Goal: Task Accomplishment & Management: Manage account settings

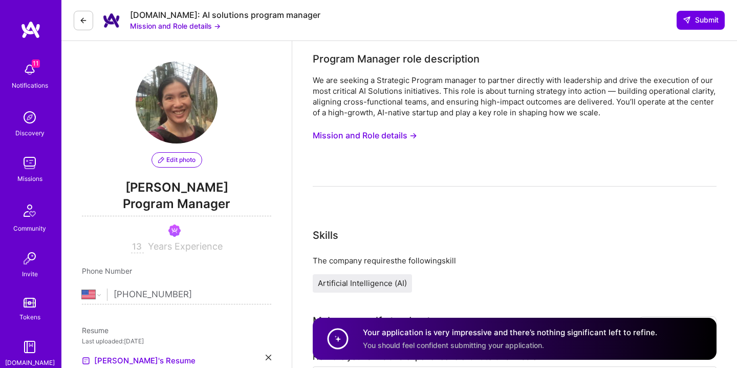
select select "US"
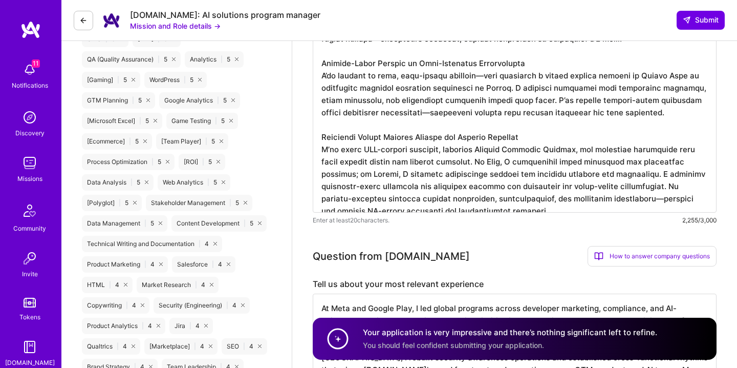
scroll to position [1, 0]
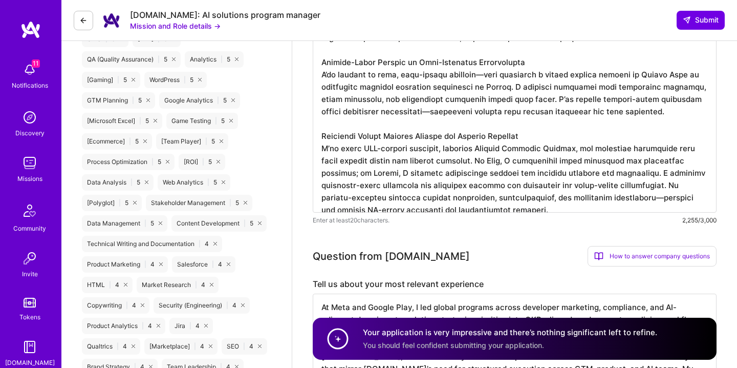
click at [35, 82] on div "Notifications" at bounding box center [30, 85] width 36 height 11
click at [30, 119] on img at bounding box center [29, 117] width 20 height 20
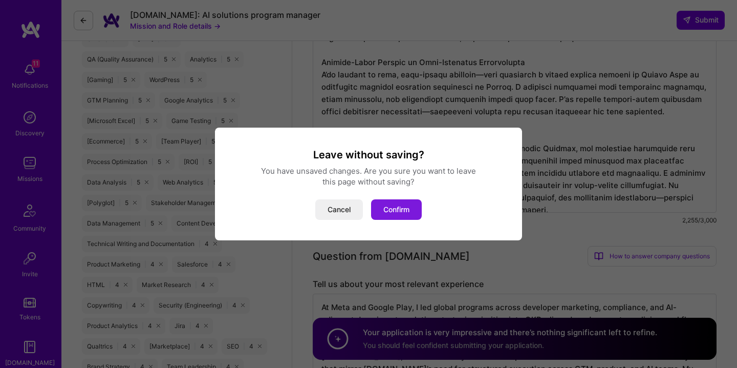
click at [404, 206] on button "Confirm" at bounding box center [396, 209] width 51 height 20
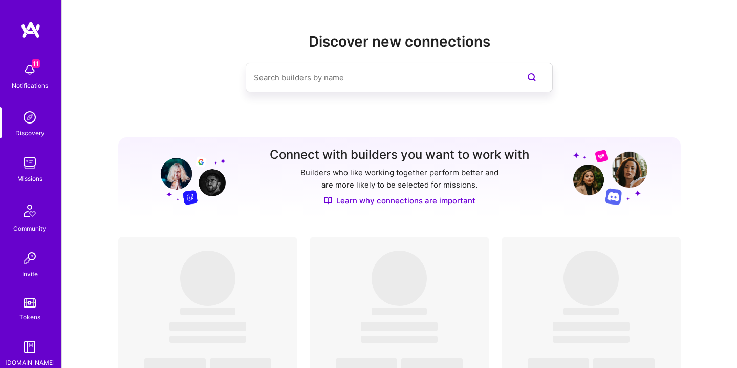
click at [30, 171] on img at bounding box center [29, 163] width 20 height 20
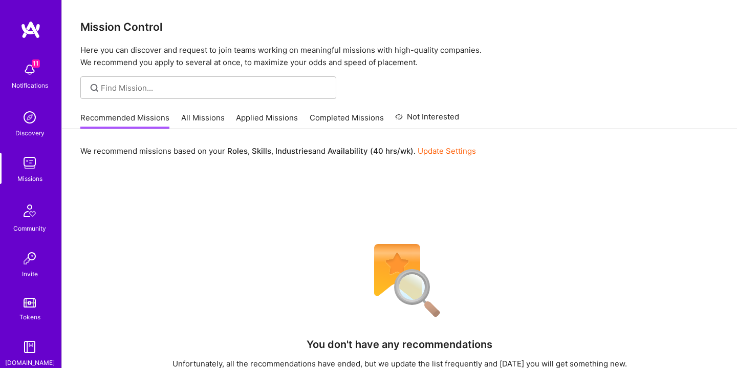
click at [206, 115] on link "All Missions" at bounding box center [203, 120] width 44 height 17
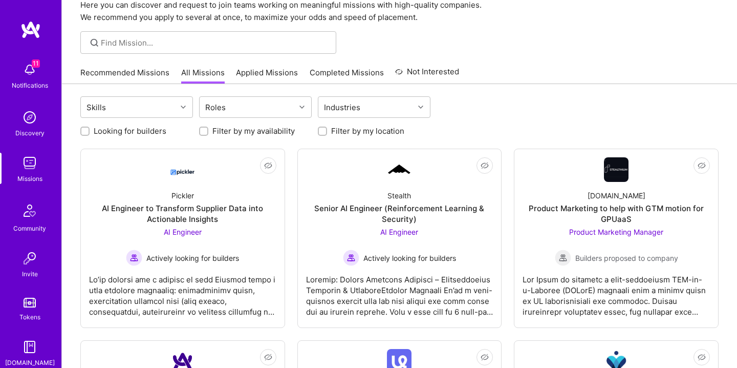
scroll to position [130, 0]
